Goal: Find specific page/section: Find specific page/section

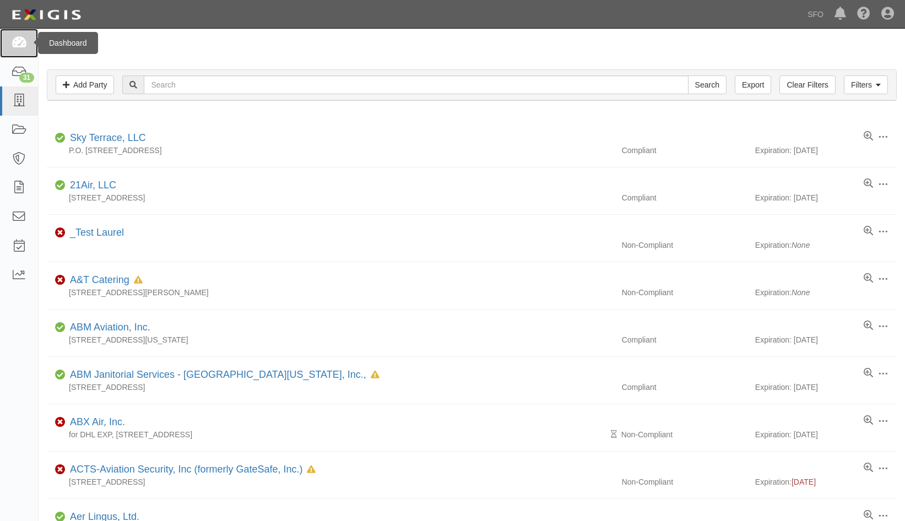
click at [10, 44] on link at bounding box center [19, 43] width 38 height 29
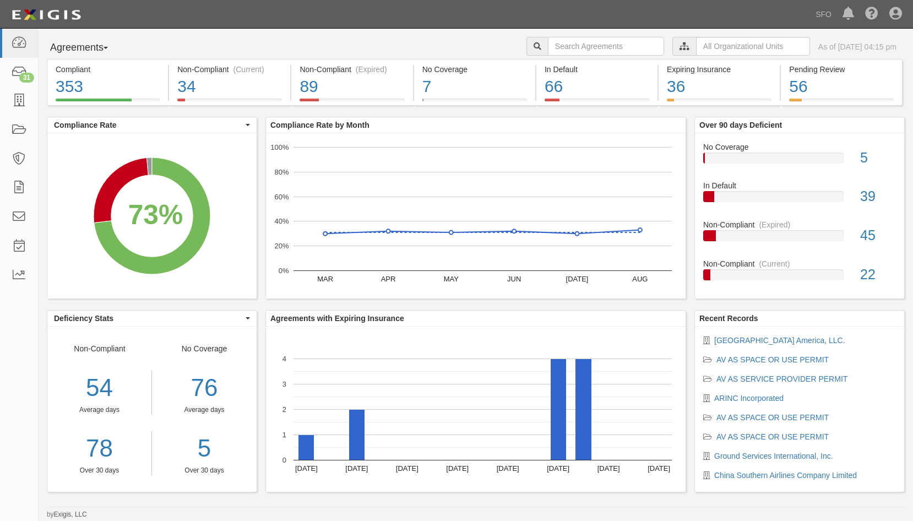
click at [67, 46] on button "Agreements" at bounding box center [88, 48] width 83 height 22
click at [67, 70] on link "Parties" at bounding box center [90, 70] width 87 height 14
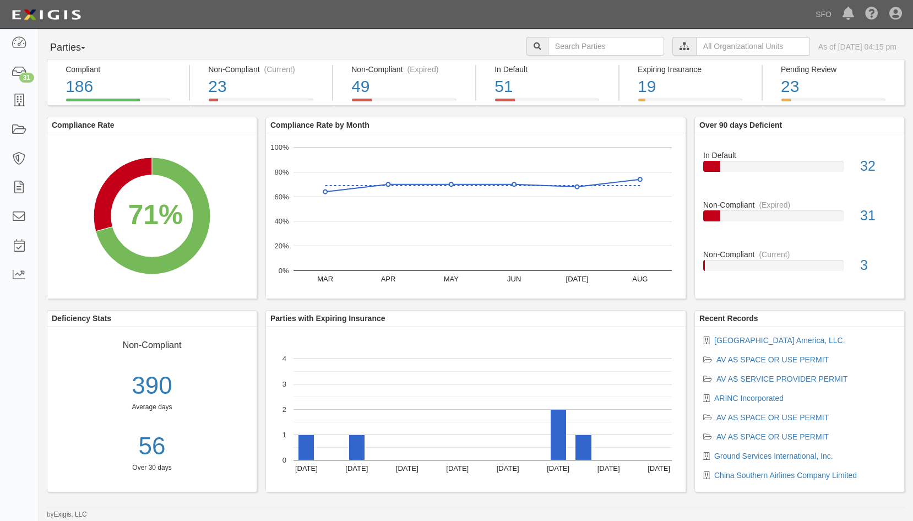
click at [342, 277] on rect "A chart." at bounding box center [476, 215] width 420 height 165
